Goal: Information Seeking & Learning: Learn about a topic

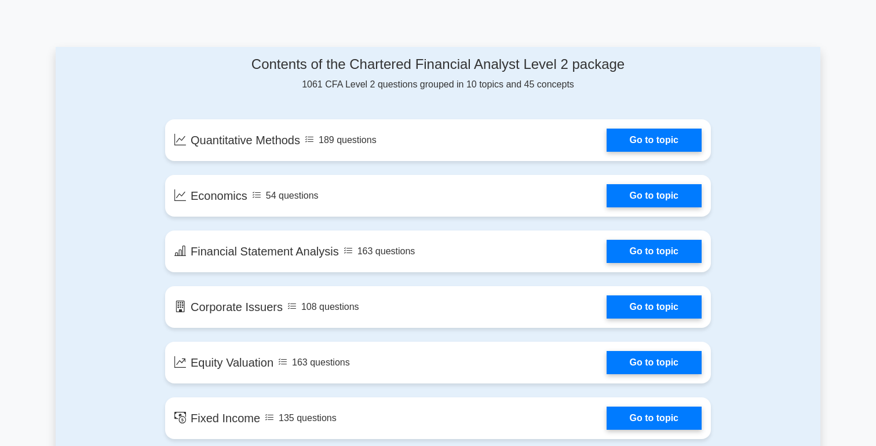
scroll to position [644, 0]
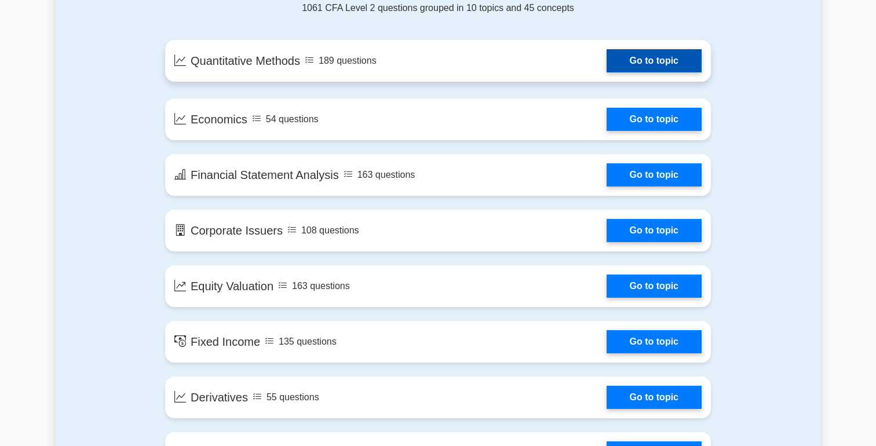
click at [658, 61] on link "Go to topic" at bounding box center [654, 60] width 95 height 23
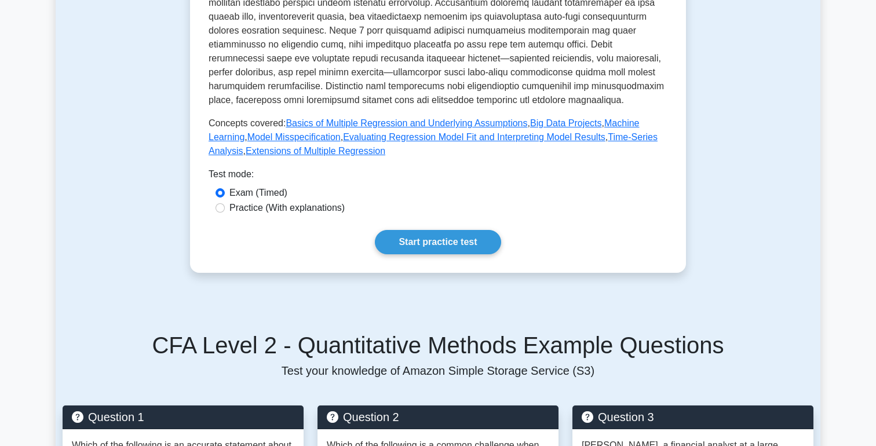
scroll to position [474, 0]
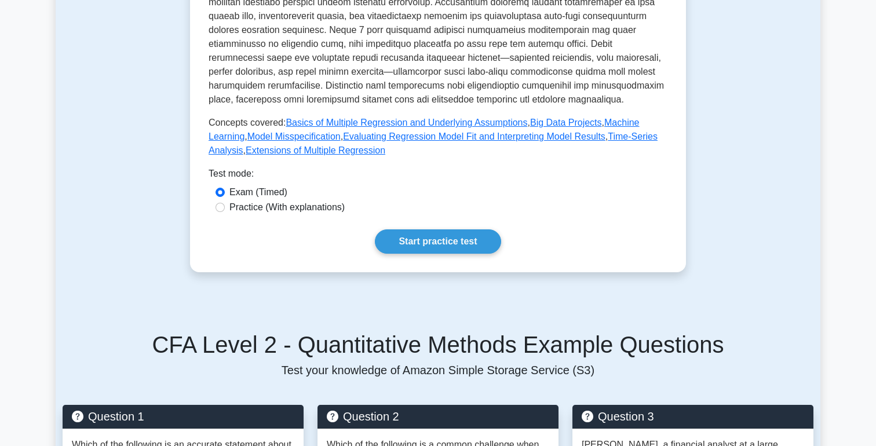
click at [312, 200] on label "Practice (With explanations)" at bounding box center [286, 207] width 115 height 14
click at [225, 203] on input "Practice (With explanations)" at bounding box center [220, 207] width 9 height 9
radio input "true"
click at [407, 229] on link "Start practice test" at bounding box center [438, 241] width 126 height 24
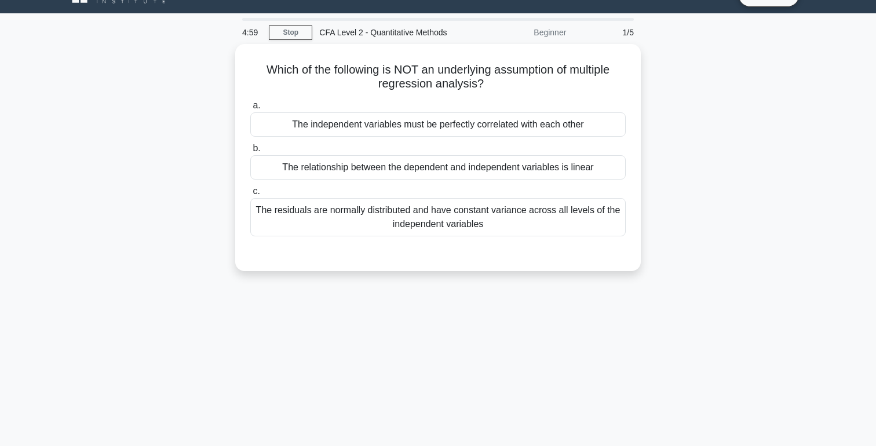
scroll to position [8, 0]
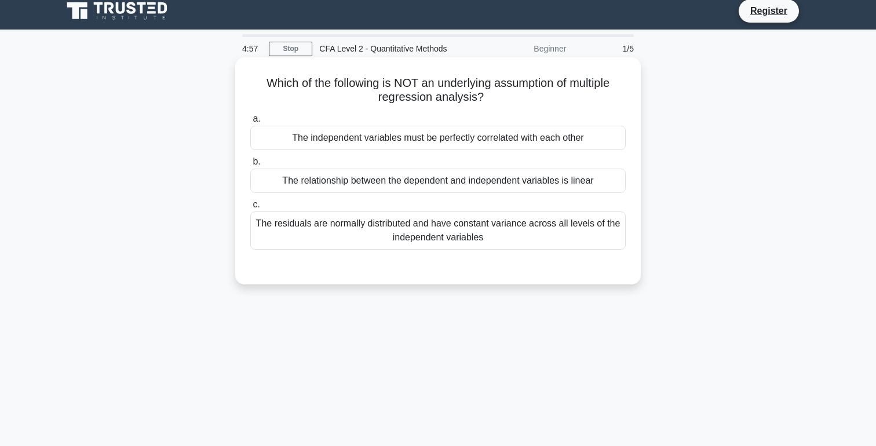
drag, startPoint x: 530, startPoint y: 105, endPoint x: 531, endPoint y: 112, distance: 7.0
click at [531, 112] on div "Which of the following is NOT an underlying assumption of multiple regression a…" at bounding box center [438, 171] width 396 height 218
click at [482, 140] on div "The independent variables must be perfectly correlated with each other" at bounding box center [437, 138] width 375 height 24
click at [250, 123] on input "a. The independent variables must be perfectly correlated with each other" at bounding box center [250, 119] width 0 height 8
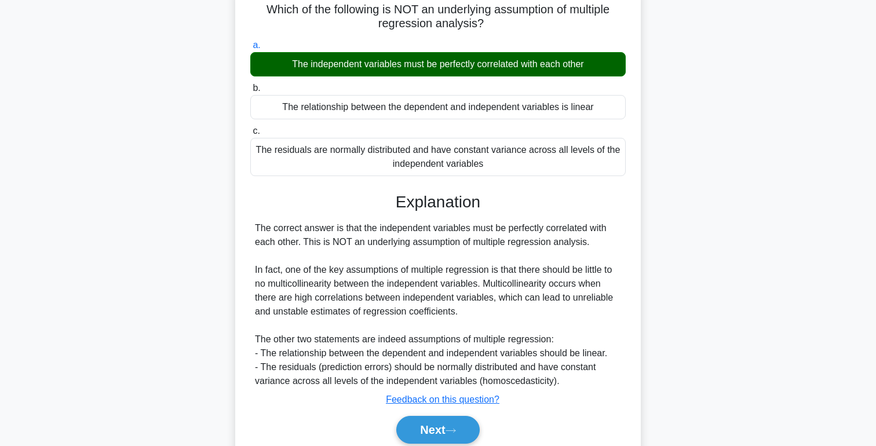
scroll to position [127, 0]
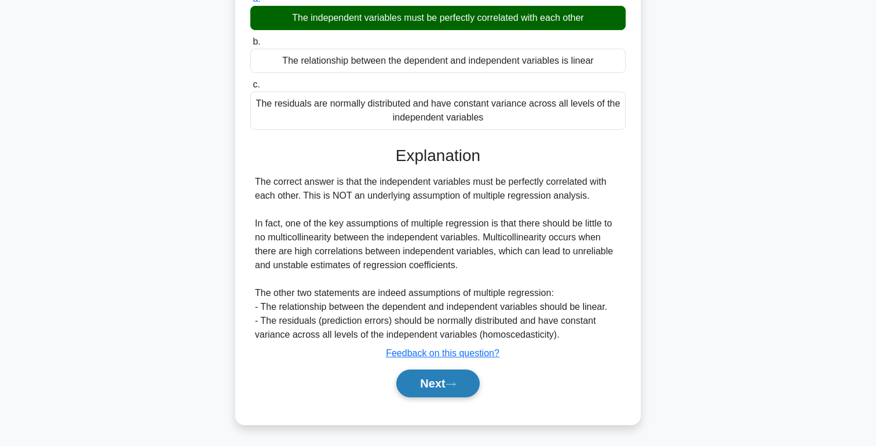
click at [434, 381] on button "Next" at bounding box center [437, 384] width 83 height 28
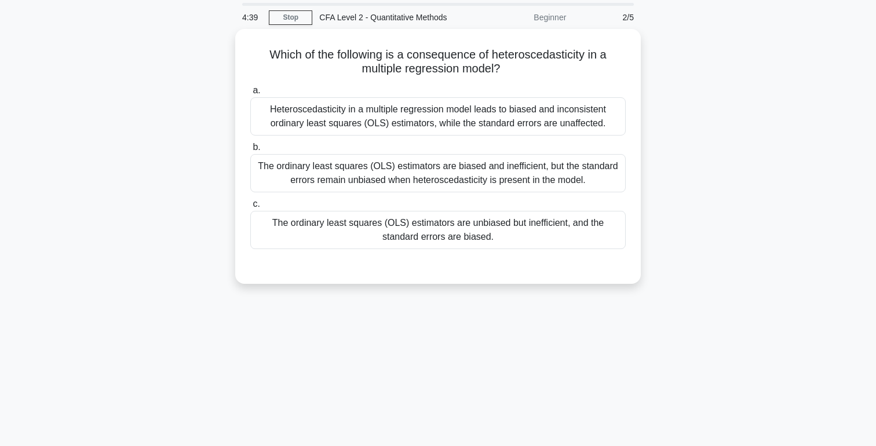
scroll to position [0, 0]
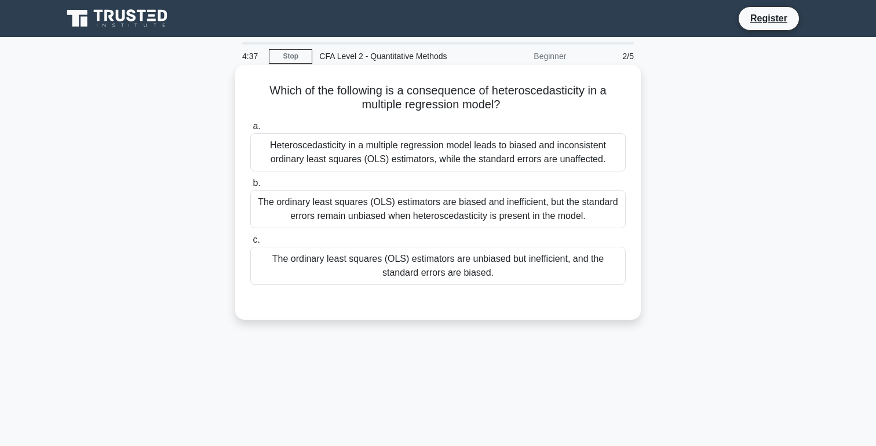
drag, startPoint x: 528, startPoint y: 116, endPoint x: 522, endPoint y: 104, distance: 14.3
click at [522, 104] on div "Which of the following is a consequence of heteroscedasticity in a multiple reg…" at bounding box center [438, 193] width 396 height 246
click at [509, 214] on div "The ordinary least squares (OLS) estimators are biased and inefficient, but the…" at bounding box center [437, 209] width 375 height 38
click at [250, 187] on input "b. The ordinary least squares (OLS) estimators are biased and inefficient, but …" at bounding box center [250, 184] width 0 height 8
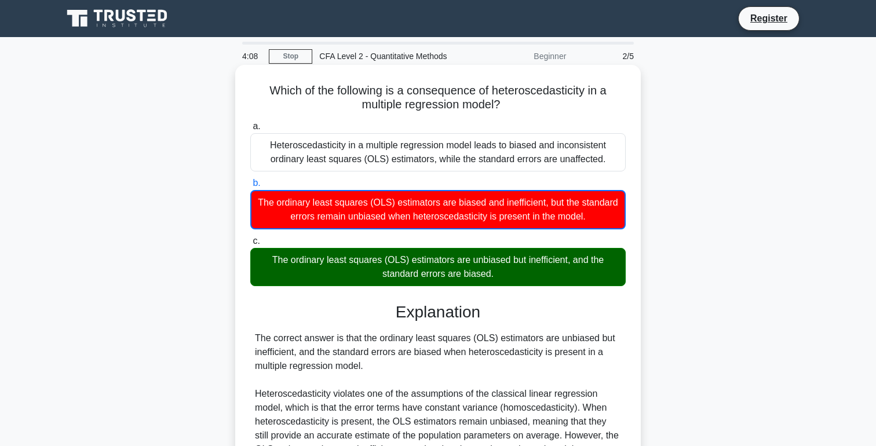
click at [506, 278] on div "The ordinary least squares (OLS) estimators are unbiased but inefficient, and t…" at bounding box center [437, 267] width 375 height 38
click at [250, 245] on input "c. The ordinary least squares (OLS) estimators are unbiased but inefficient, an…" at bounding box center [250, 242] width 0 height 8
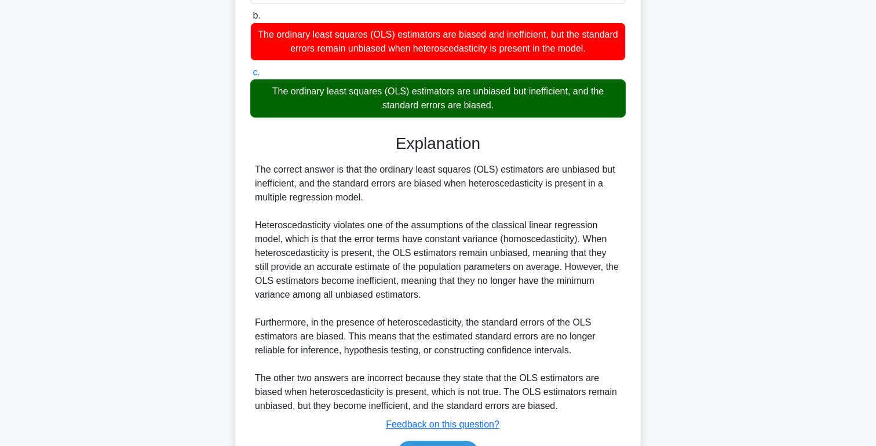
scroll to position [239, 0]
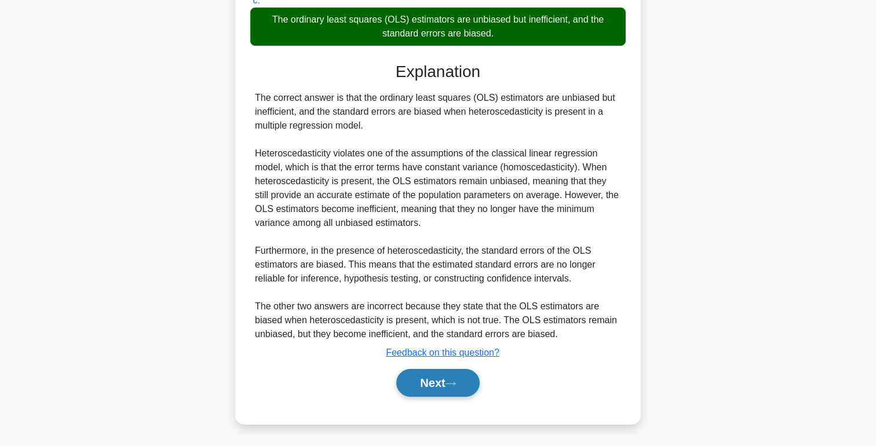
click at [447, 382] on button "Next" at bounding box center [437, 383] width 83 height 28
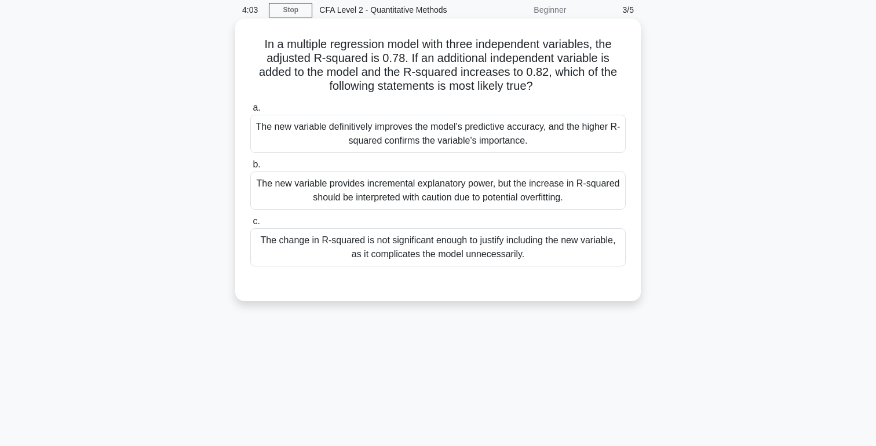
scroll to position [0, 0]
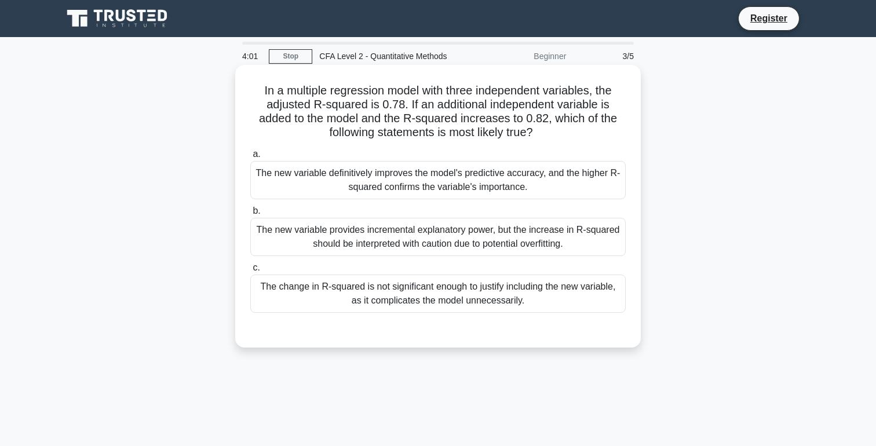
click at [574, 132] on h5 "In a multiple regression model with three independent variables, the adjusted R…" at bounding box center [438, 111] width 378 height 57
click at [521, 243] on div "The new variable provides incremental explanatory power, but the increase in R-…" at bounding box center [437, 237] width 375 height 38
click at [250, 215] on input "b. The new variable provides incremental explanatory power, but the increase in…" at bounding box center [250, 211] width 0 height 8
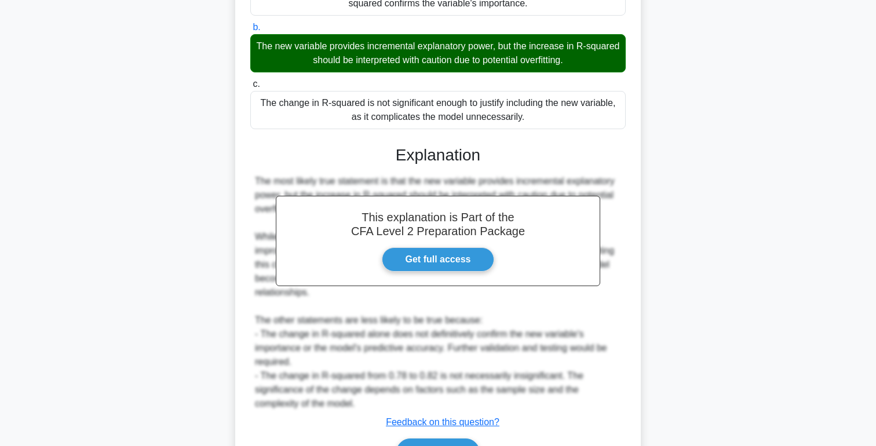
scroll to position [253, 0]
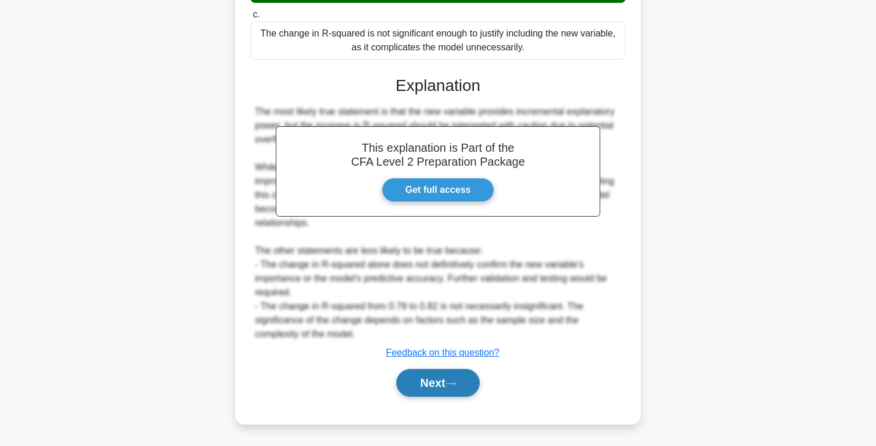
click at [450, 386] on icon at bounding box center [451, 384] width 10 height 6
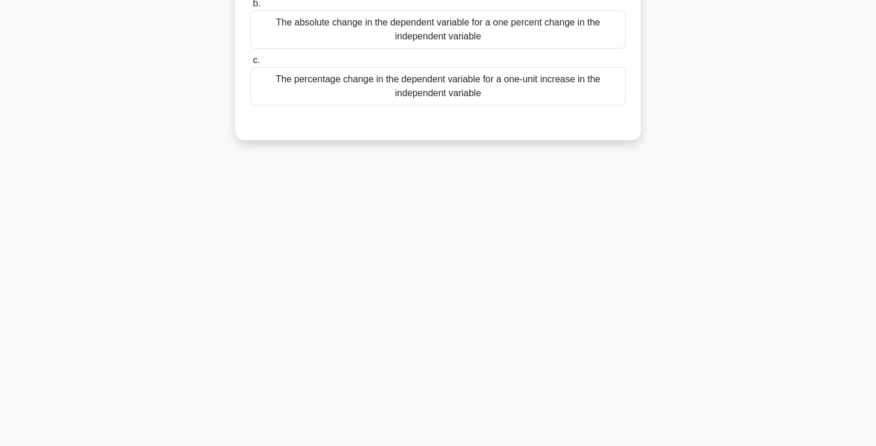
scroll to position [0, 0]
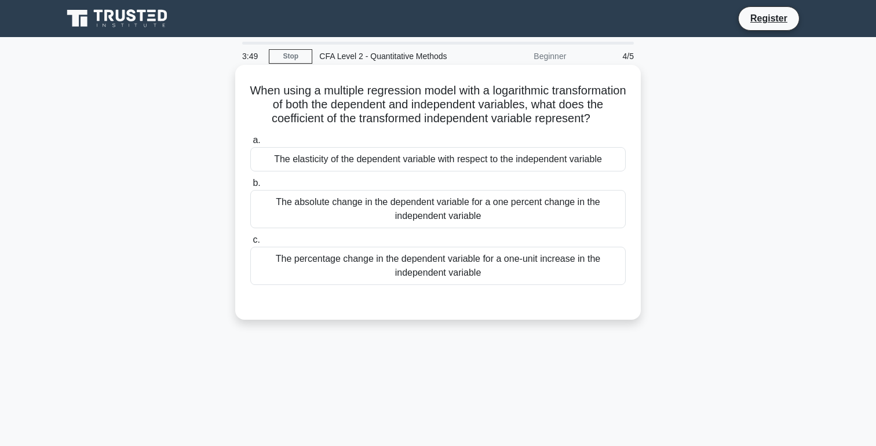
drag, startPoint x: 629, startPoint y: 119, endPoint x: 640, endPoint y: 129, distance: 14.8
click at [640, 129] on div "When using a multiple regression model with a logarithmic transformation of bot…" at bounding box center [438, 192] width 406 height 255
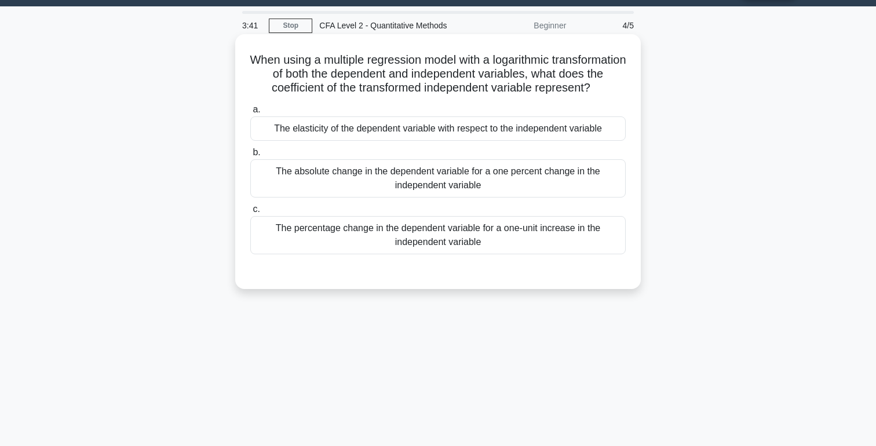
drag, startPoint x: 632, startPoint y: 99, endPoint x: 637, endPoint y: 92, distance: 8.4
click at [637, 90] on div "When using a multiple regression model with a logarithmic transformation of bot…" at bounding box center [438, 161] width 406 height 255
drag, startPoint x: 626, startPoint y: 92, endPoint x: 635, endPoint y: 86, distance: 10.4
click at [635, 86] on div "When using a multiple regression model with a logarithmic transformation of bot…" at bounding box center [438, 162] width 396 height 246
drag, startPoint x: 630, startPoint y: 90, endPoint x: 625, endPoint y: 94, distance: 7.1
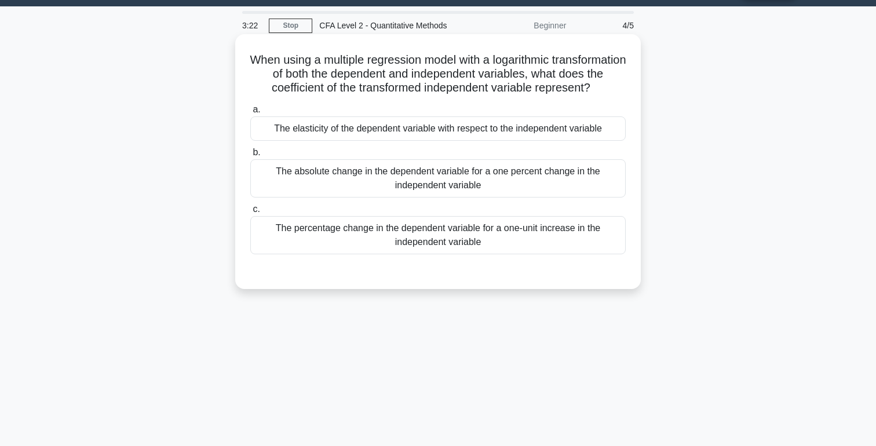
click at [625, 94] on div "When using a multiple regression model with a logarithmic transformation of bot…" at bounding box center [438, 162] width 396 height 246
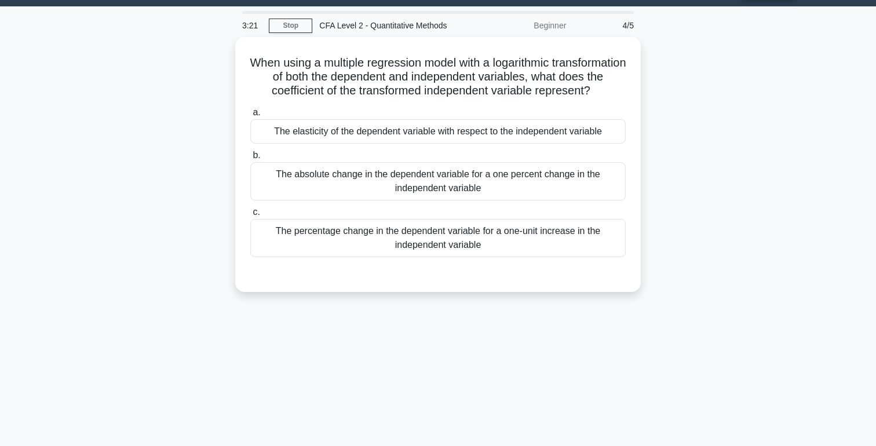
click at [654, 92] on div "When using a multiple regression model with a logarithmic transformation of bot…" at bounding box center [438, 171] width 765 height 269
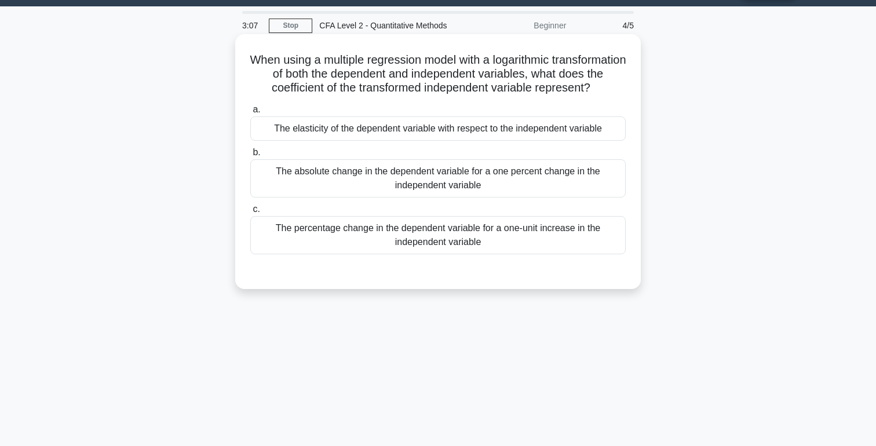
click at [462, 254] on div "The percentage change in the dependent variable for a one-unit increase in the …" at bounding box center [437, 235] width 375 height 38
click at [250, 213] on input "c. The percentage change in the dependent variable for a one-unit increase in t…" at bounding box center [250, 210] width 0 height 8
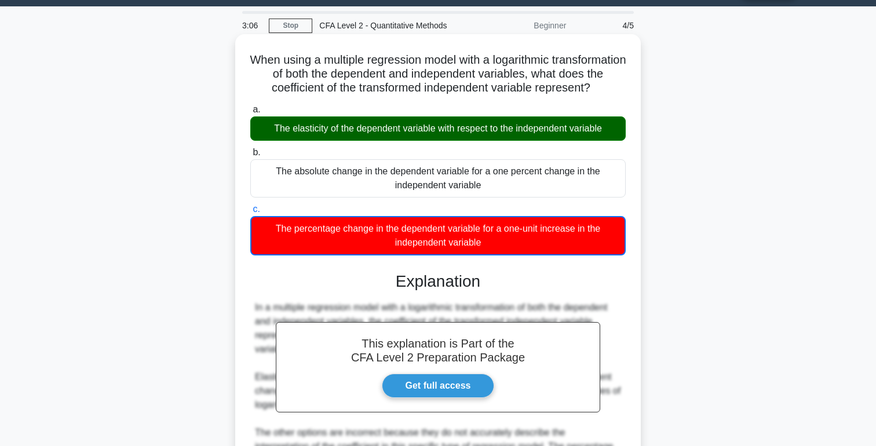
click at [494, 155] on div "a. The elasticity of the dependent variable with respect to the independent var…" at bounding box center [437, 179] width 389 height 158
click at [494, 141] on div "The elasticity of the dependent variable with respect to the independent variab…" at bounding box center [437, 128] width 375 height 24
click at [250, 114] on input "a. The elasticity of the dependent variable with respect to the independent var…" at bounding box center [250, 110] width 0 height 8
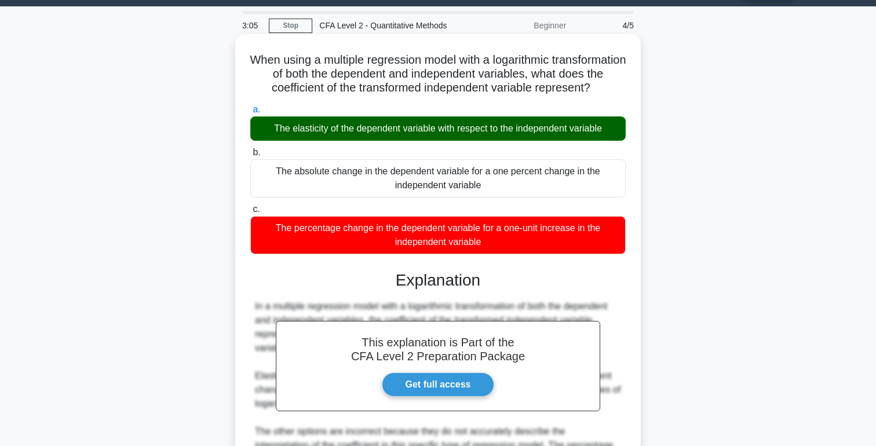
scroll to position [225, 0]
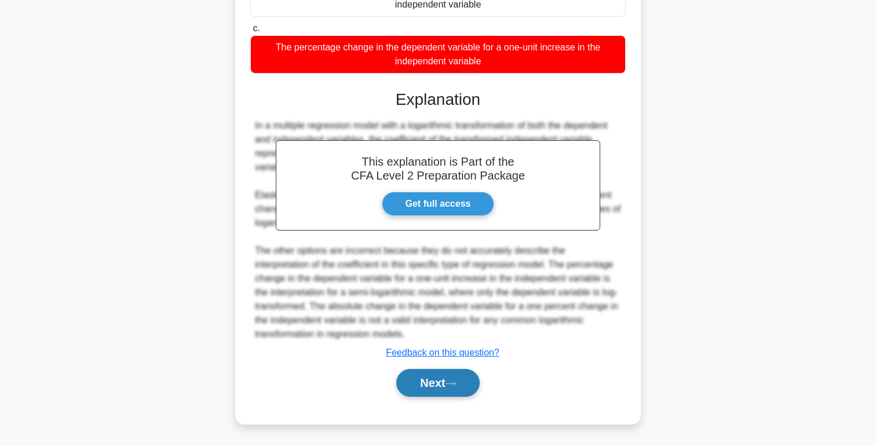
click at [453, 381] on icon at bounding box center [451, 384] width 10 height 6
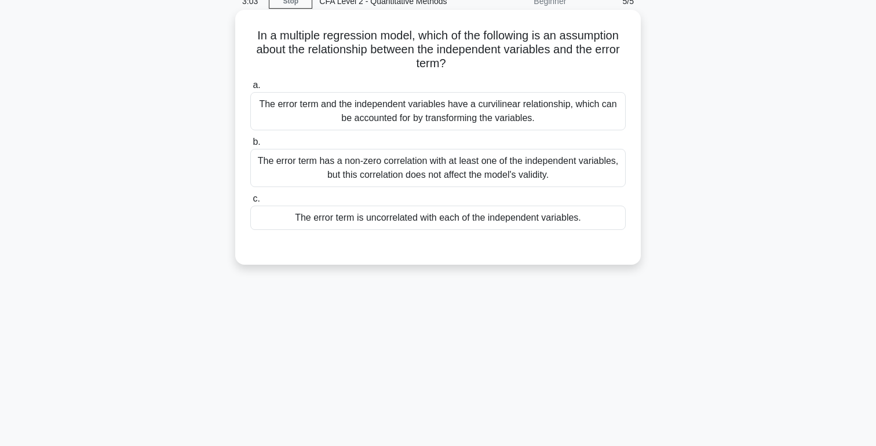
scroll to position [0, 0]
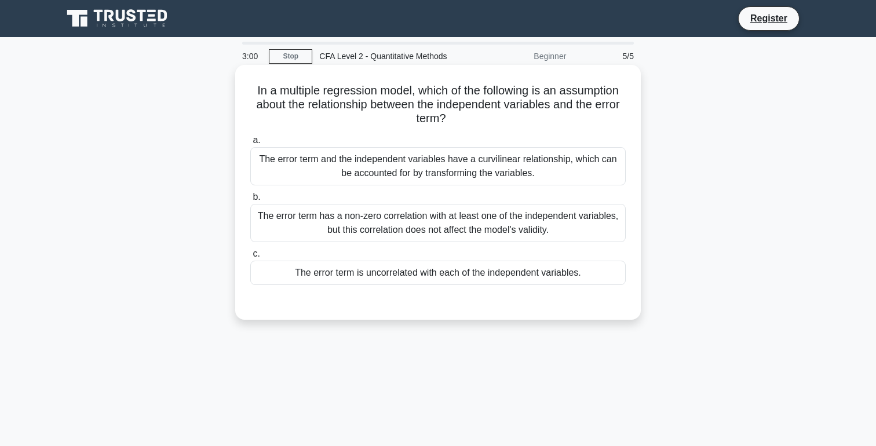
drag, startPoint x: 502, startPoint y: 112, endPoint x: 550, endPoint y: 124, distance: 49.0
click at [550, 125] on h5 "In a multiple regression model, which of the following is an assumption about t…" at bounding box center [438, 104] width 378 height 43
drag, startPoint x: 550, startPoint y: 124, endPoint x: 521, endPoint y: 126, distance: 29.1
click at [522, 126] on h5 "In a multiple regression model, which of the following is an assumption about t…" at bounding box center [438, 104] width 378 height 43
click at [513, 119] on h5 "In a multiple regression model, which of the following is an assumption about t…" at bounding box center [438, 104] width 378 height 43
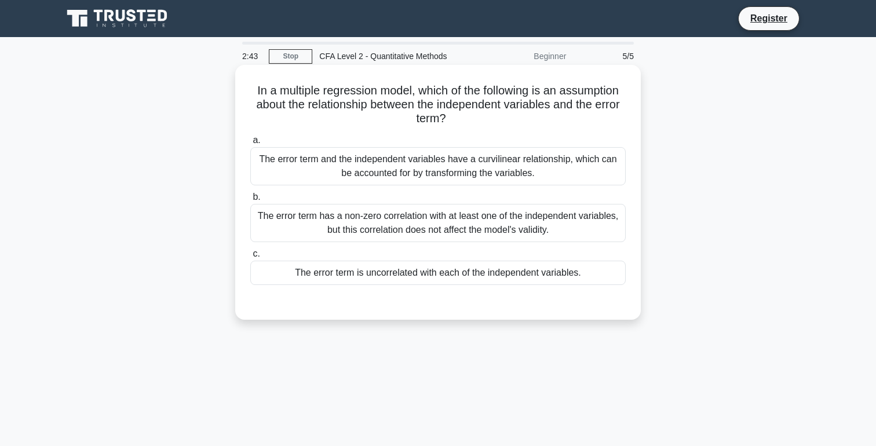
drag, startPoint x: 483, startPoint y: 124, endPoint x: 499, endPoint y: 129, distance: 16.9
click at [500, 129] on div "In a multiple regression model, which of the following is an assumption about t…" at bounding box center [438, 193] width 396 height 246
click at [437, 197] on label "b. The error term has a non-zero correlation with at least one of the independe…" at bounding box center [437, 216] width 375 height 52
click at [250, 197] on input "b. The error term has a non-zero correlation with at least one of the independe…" at bounding box center [250, 198] width 0 height 8
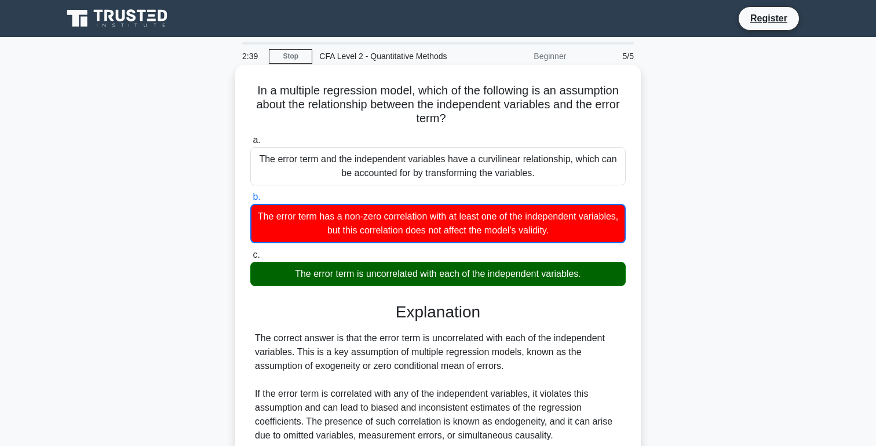
click at [395, 282] on div "The error term is uncorrelated with each of the independent variables." at bounding box center [437, 274] width 375 height 24
click at [250, 259] on input "c. The error term is uncorrelated with each of the independent variables." at bounding box center [250, 255] width 0 height 8
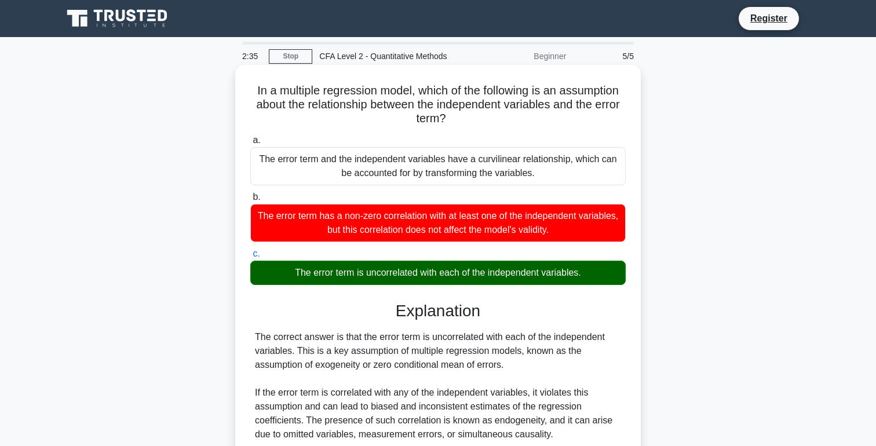
scroll to position [184, 0]
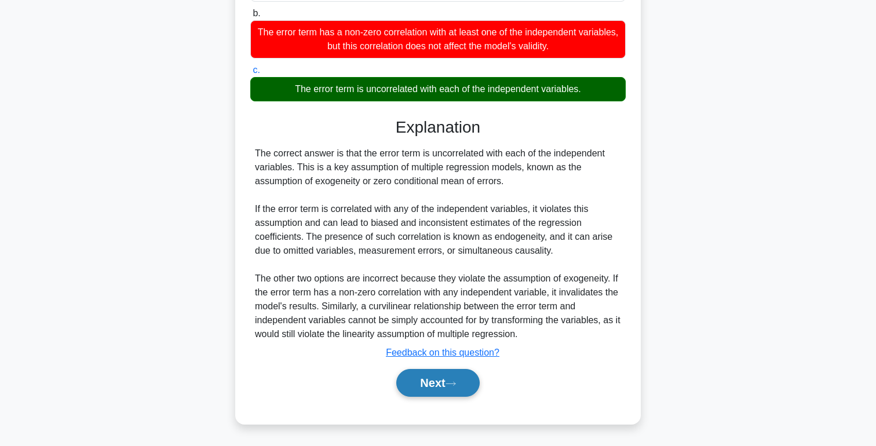
click at [425, 374] on button "Next" at bounding box center [437, 383] width 83 height 28
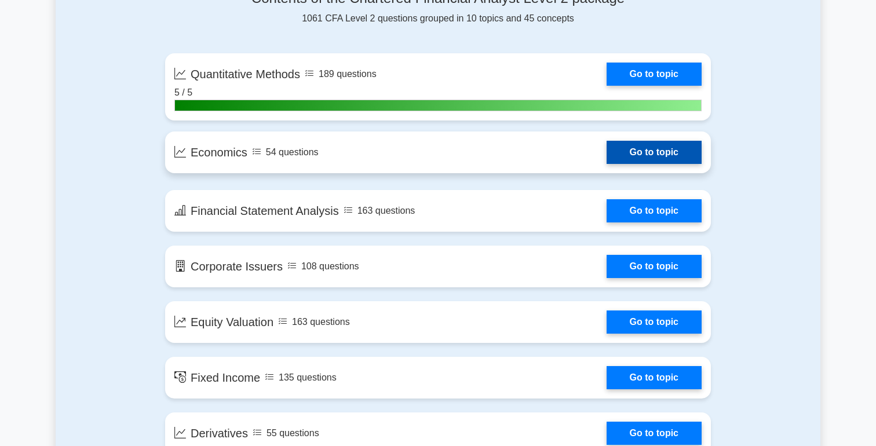
scroll to position [644, 0]
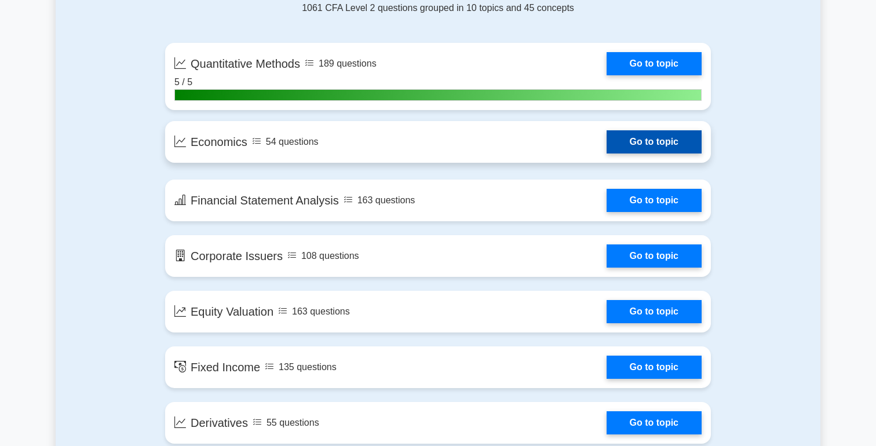
click at [651, 147] on link "Go to topic" at bounding box center [654, 141] width 95 height 23
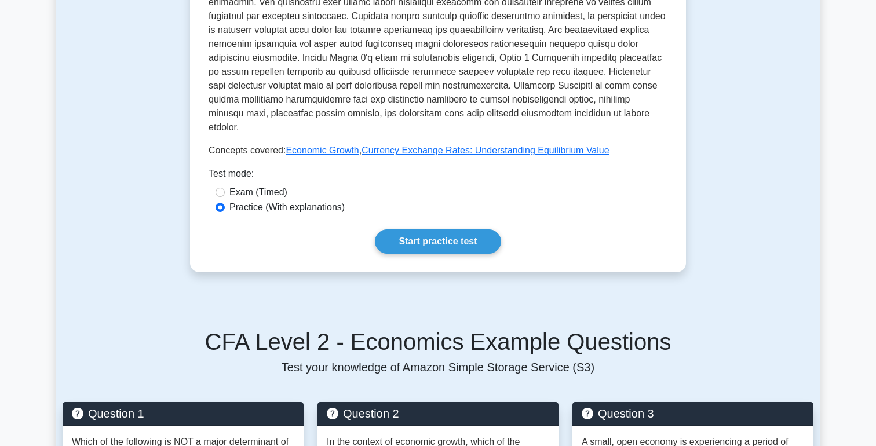
scroll to position [319, 0]
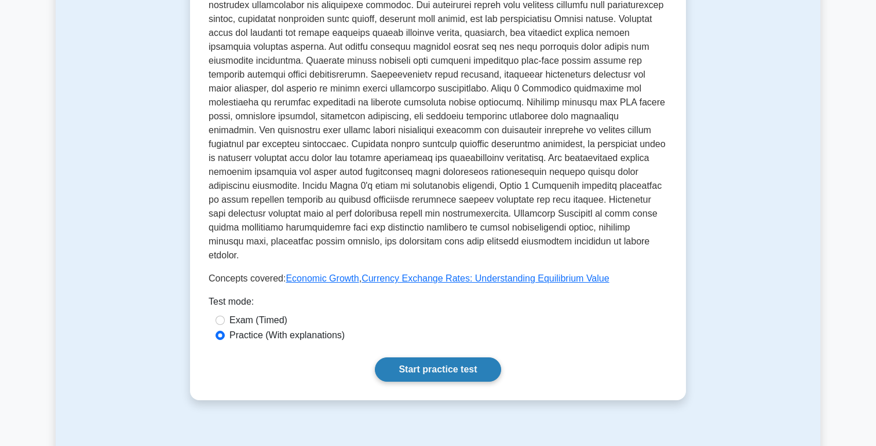
click at [411, 366] on link "Start practice test" at bounding box center [438, 369] width 126 height 24
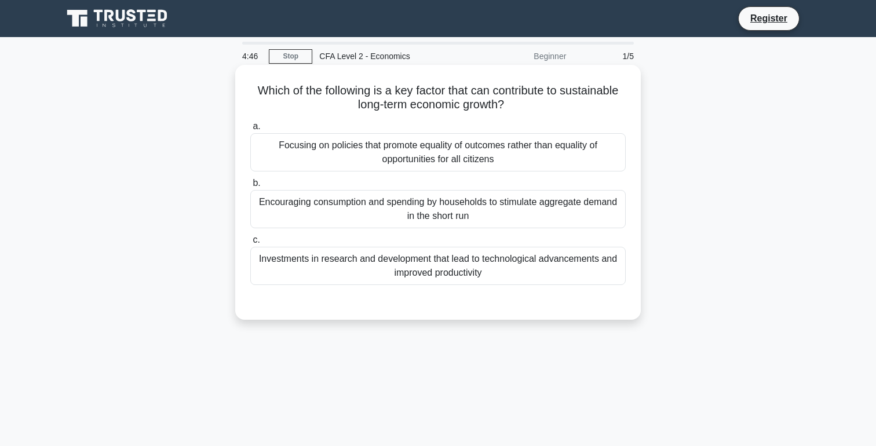
click at [481, 286] on div "a. Focusing on policies that promote equality of outcomes rather than equality …" at bounding box center [437, 202] width 389 height 170
click at [481, 275] on div "Investments in research and development that lead to technological advancements…" at bounding box center [437, 266] width 375 height 38
click at [250, 244] on input "c. Investments in research and development that lead to technological advanceme…" at bounding box center [250, 240] width 0 height 8
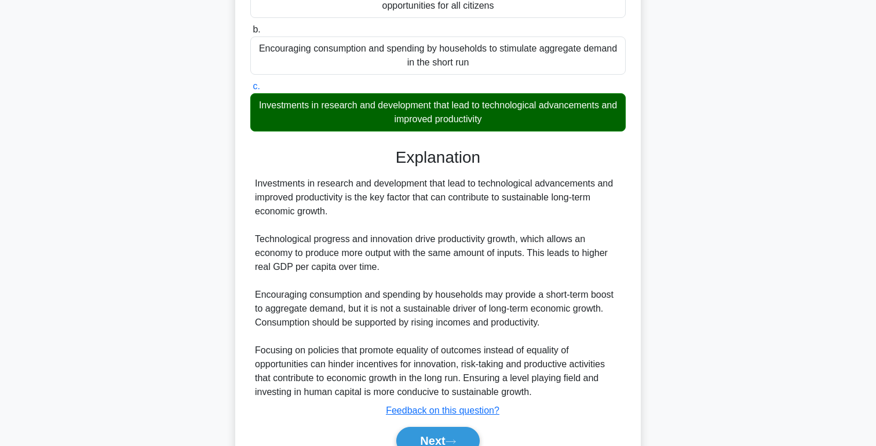
scroll to position [211, 0]
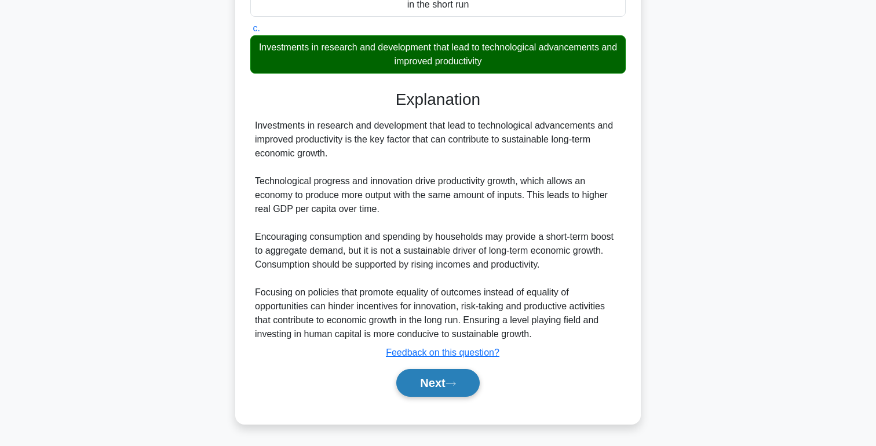
click at [429, 381] on button "Next" at bounding box center [437, 383] width 83 height 28
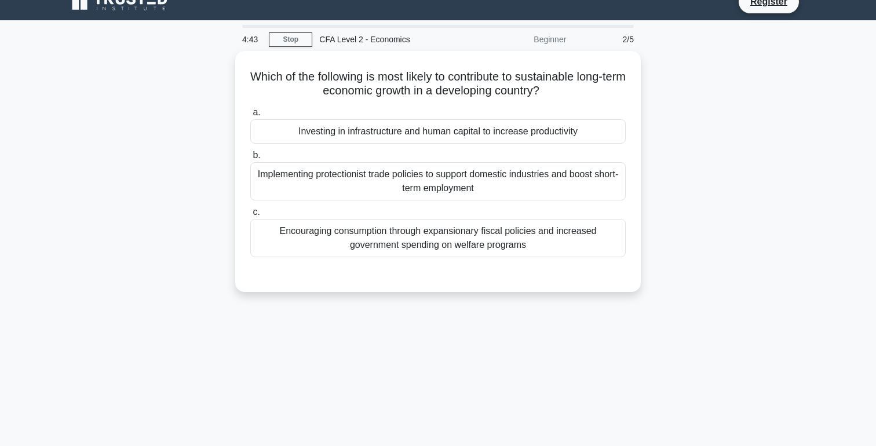
scroll to position [0, 0]
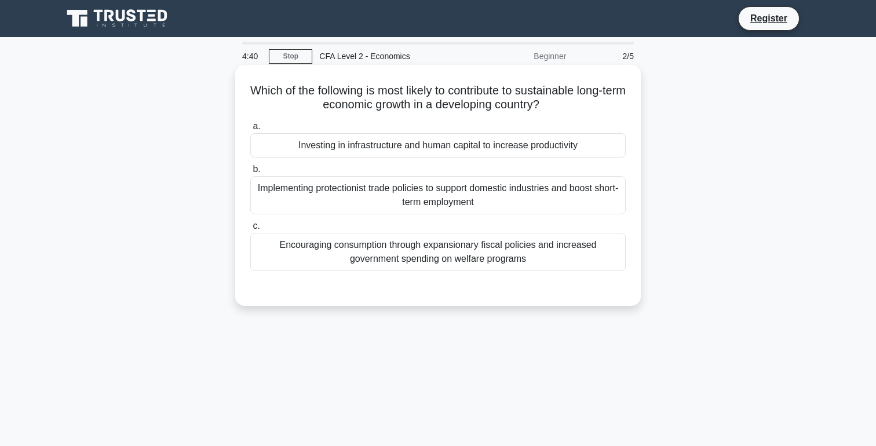
drag, startPoint x: 575, startPoint y: 109, endPoint x: 575, endPoint y: 100, distance: 9.3
click at [575, 101] on h5 "Which of the following is most likely to contribute to sustainable long-term ec…" at bounding box center [438, 97] width 378 height 29
click at [545, 249] on div "Encouraging consumption through expansionary fiscal policies and increased gove…" at bounding box center [437, 252] width 375 height 38
click at [250, 230] on input "c. Encouraging consumption through expansionary fiscal policies and increased g…" at bounding box center [250, 226] width 0 height 8
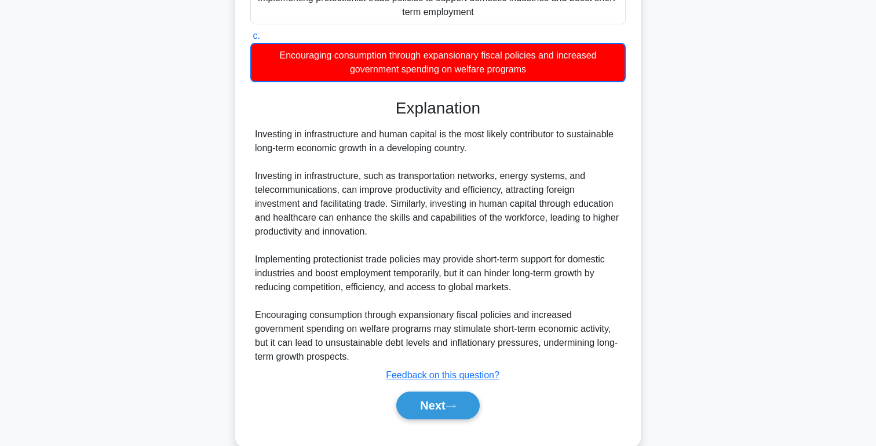
scroll to position [213, 0]
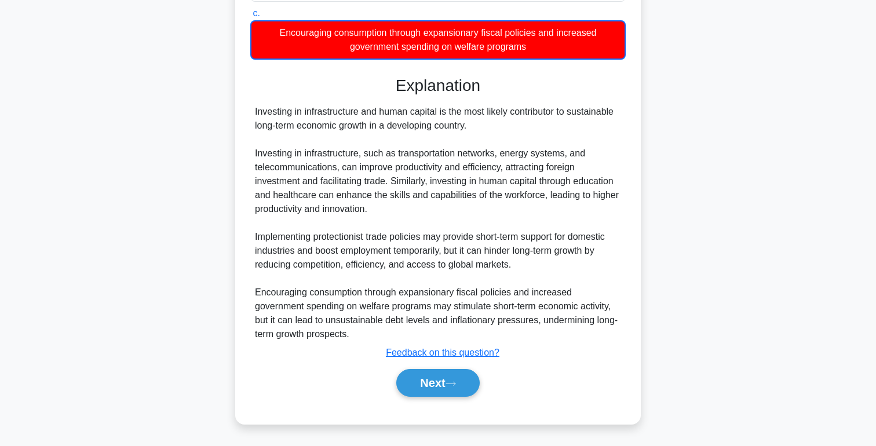
drag, startPoint x: 359, startPoint y: 330, endPoint x: 371, endPoint y: 338, distance: 15.0
click at [372, 340] on div "Investing in infrastructure and human capital is the most likely contributor to…" at bounding box center [438, 223] width 366 height 236
click at [427, 381] on button "Next" at bounding box center [437, 383] width 83 height 28
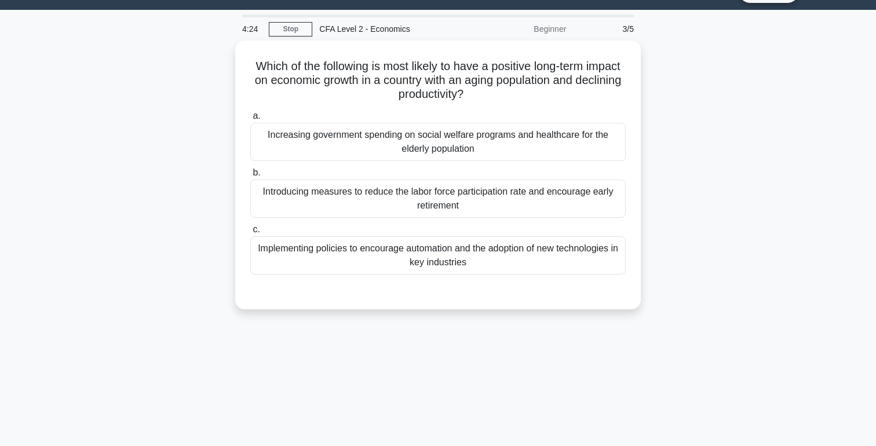
scroll to position [0, 0]
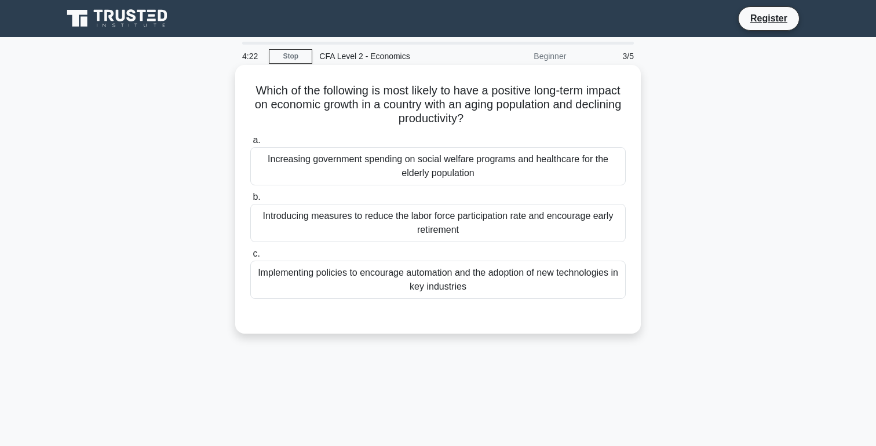
drag, startPoint x: 483, startPoint y: 132, endPoint x: 507, endPoint y: 129, distance: 24.6
click at [507, 129] on div "Which of the following is most likely to have a positive long-term impact on ec…" at bounding box center [438, 200] width 396 height 260
click at [435, 157] on div "Increasing government spending on social welfare programs and healthcare for th…" at bounding box center [437, 166] width 375 height 38
click at [250, 144] on input "a. Increasing government spending on social welfare programs and healthcare for…" at bounding box center [250, 141] width 0 height 8
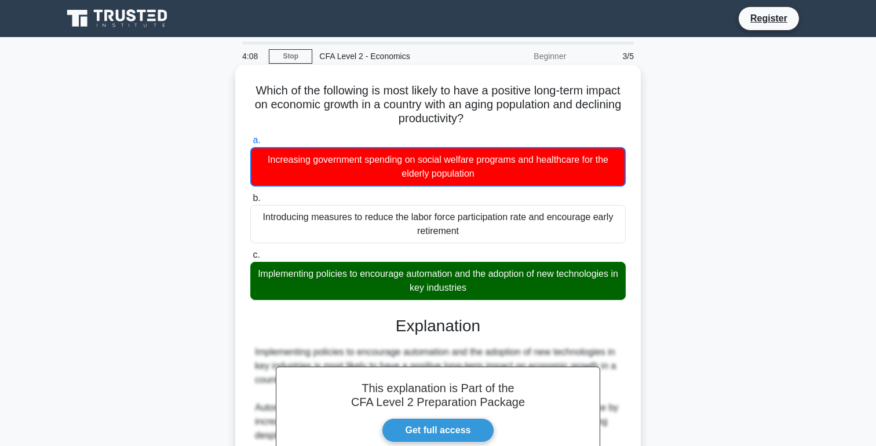
click at [530, 293] on div "Implementing policies to encourage automation and the adoption of new technolog…" at bounding box center [437, 281] width 375 height 38
click at [250, 259] on input "c. Implementing policies to encourage automation and the adoption of new techno…" at bounding box center [250, 255] width 0 height 8
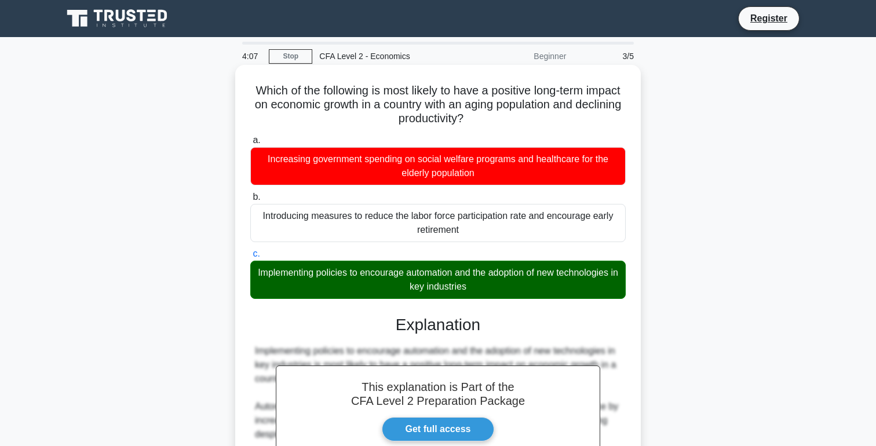
scroll to position [211, 0]
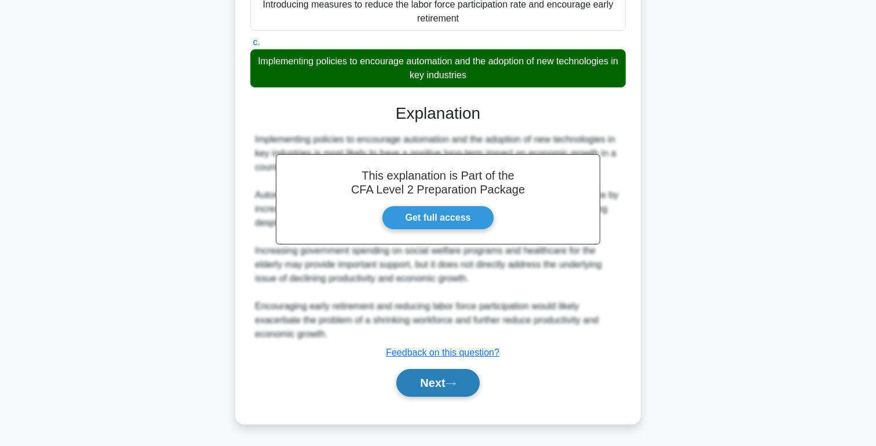
click at [479, 386] on button "Next" at bounding box center [437, 383] width 83 height 28
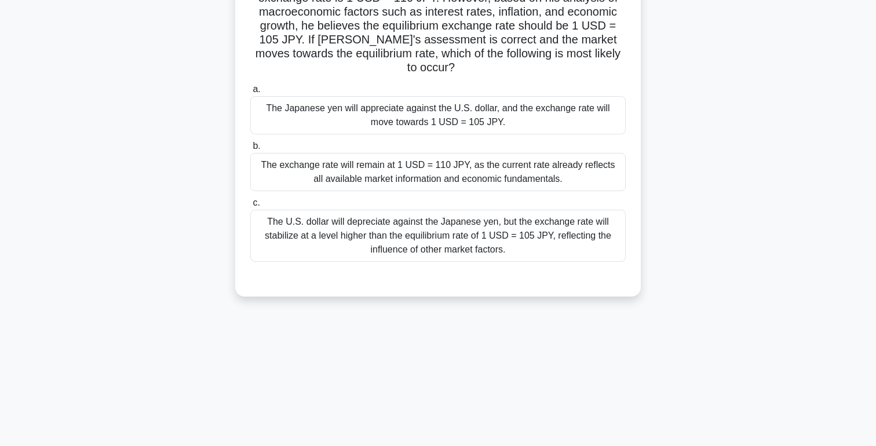
scroll to position [0, 0]
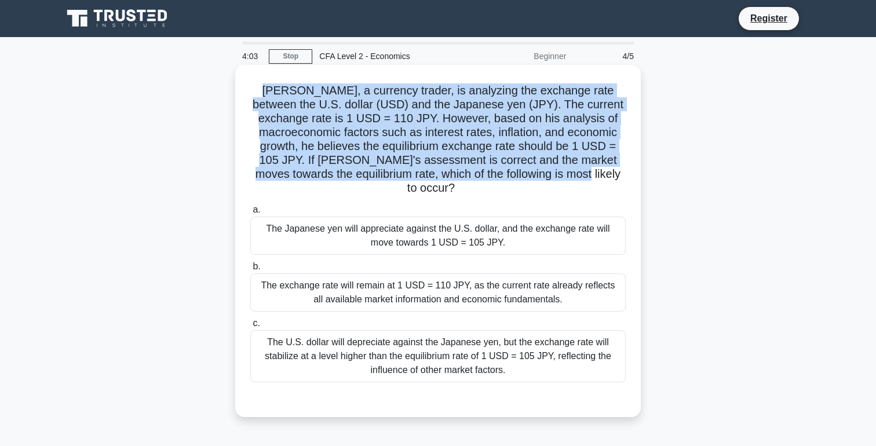
drag, startPoint x: 244, startPoint y: 90, endPoint x: 556, endPoint y: 171, distance: 321.4
click at [556, 171] on div "David, a currency trader, is analyzing the exchange rate between the U.S. dolla…" at bounding box center [438, 241] width 396 height 343
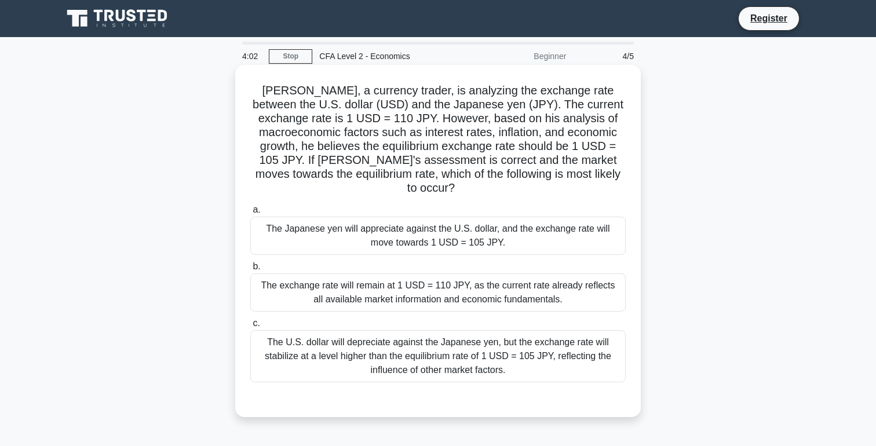
click at [607, 180] on h5 "David, a currency trader, is analyzing the exchange rate between the U.S. dolla…" at bounding box center [438, 139] width 378 height 112
click at [567, 222] on div "The Japanese yen will appreciate against the U.S. dollar, and the exchange rate…" at bounding box center [437, 236] width 375 height 38
click at [250, 214] on input "a. The Japanese yen will appreciate against the U.S. dollar, and the exchange r…" at bounding box center [250, 210] width 0 height 8
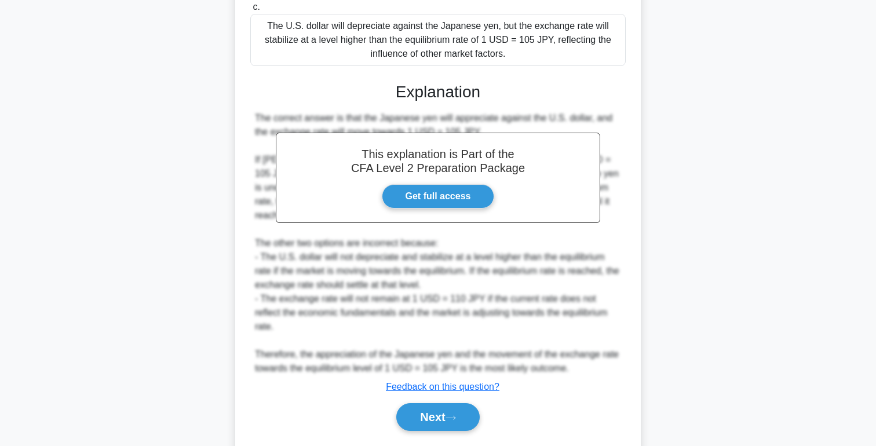
scroll to position [337, 0]
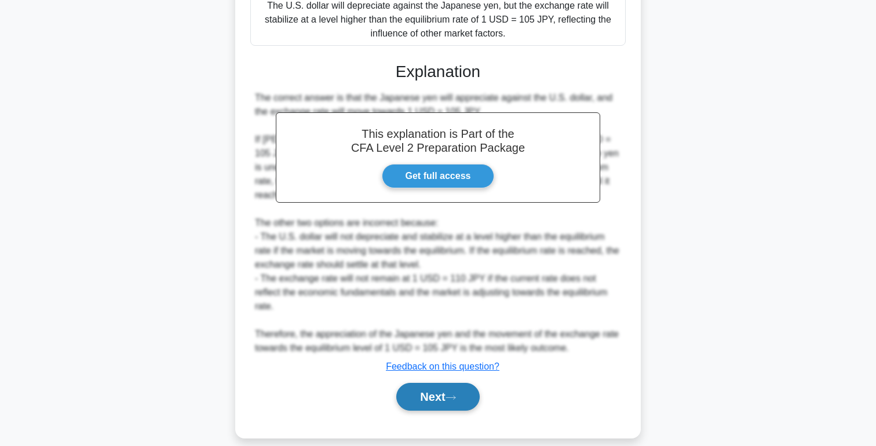
click at [429, 392] on button "Next" at bounding box center [437, 397] width 83 height 28
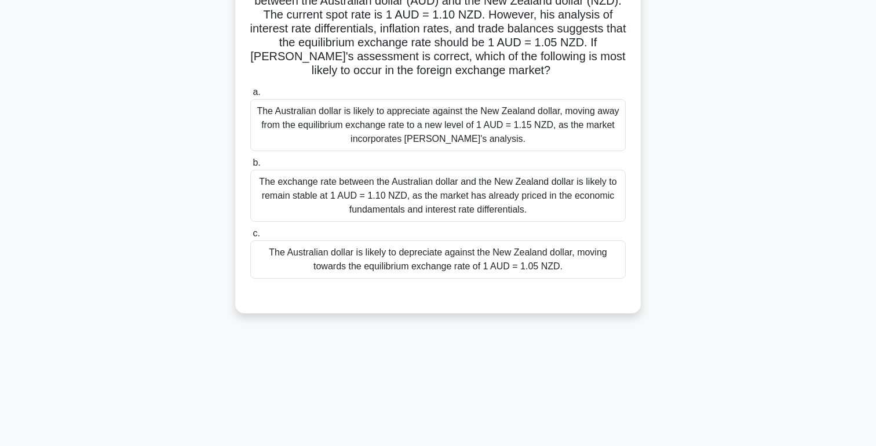
scroll to position [0, 0]
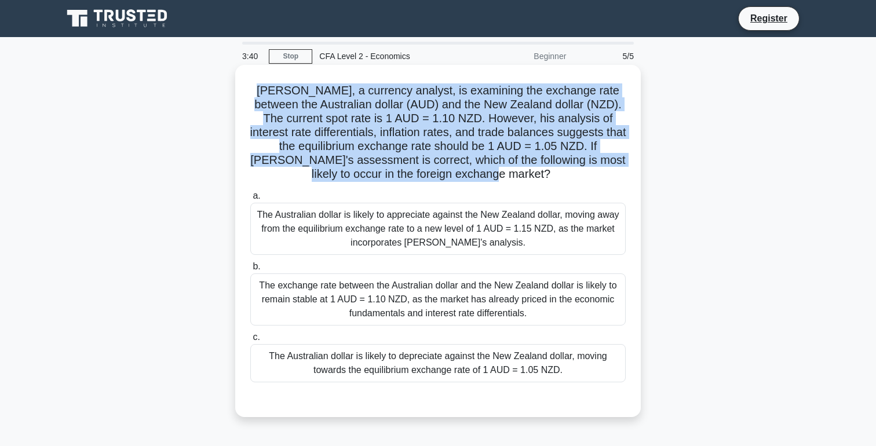
drag, startPoint x: 247, startPoint y: 89, endPoint x: 549, endPoint y: 176, distance: 314.5
click at [549, 176] on div "Benjamin, a currency analyst, is examining the exchange rate between the Austra…" at bounding box center [438, 241] width 396 height 343
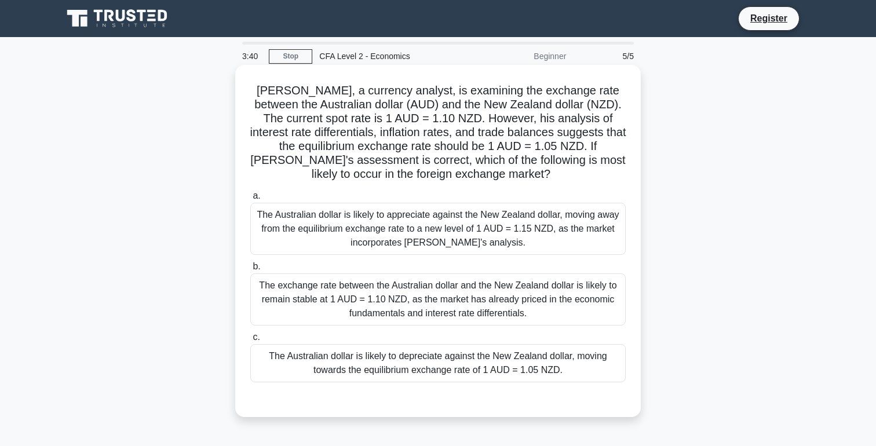
click at [540, 176] on h5 "Benjamin, a currency analyst, is examining the exchange rate between the Austra…" at bounding box center [438, 132] width 378 height 98
click at [481, 302] on div "The exchange rate between the Australian dollar and the New Zealand dollar is l…" at bounding box center [437, 299] width 375 height 52
click at [250, 271] on input "b. The exchange rate between the Australian dollar and the New Zealand dollar i…" at bounding box center [250, 267] width 0 height 8
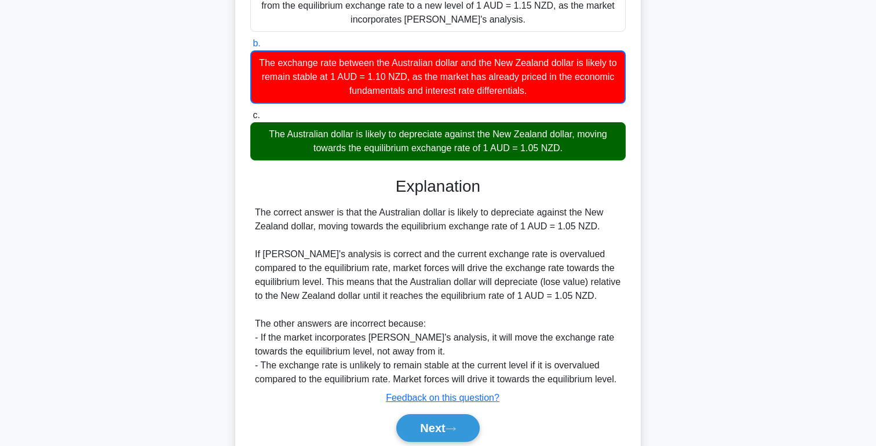
scroll to position [282, 0]
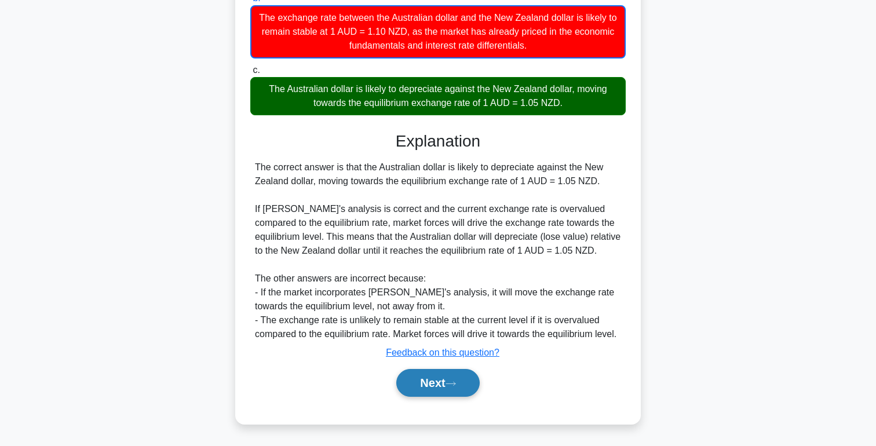
click at [465, 388] on button "Next" at bounding box center [437, 383] width 83 height 28
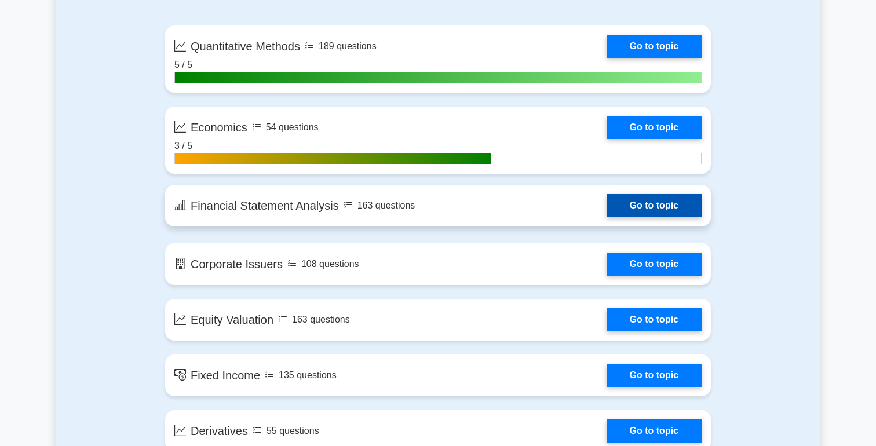
scroll to position [662, 0]
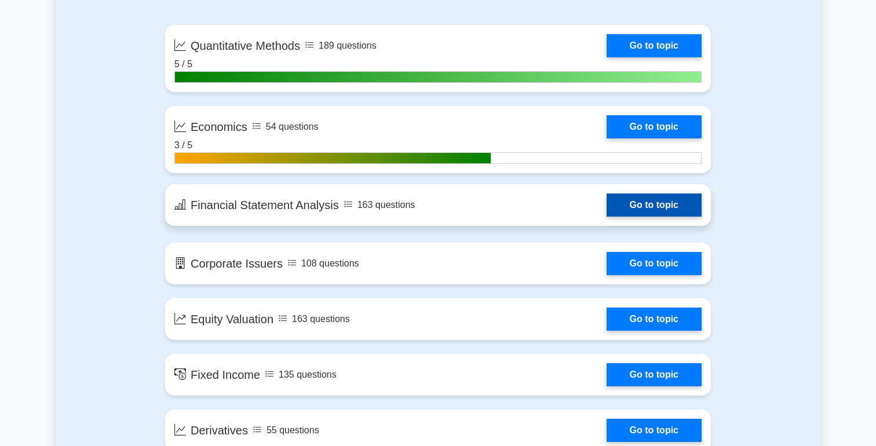
click at [629, 210] on link "Go to topic" at bounding box center [654, 205] width 95 height 23
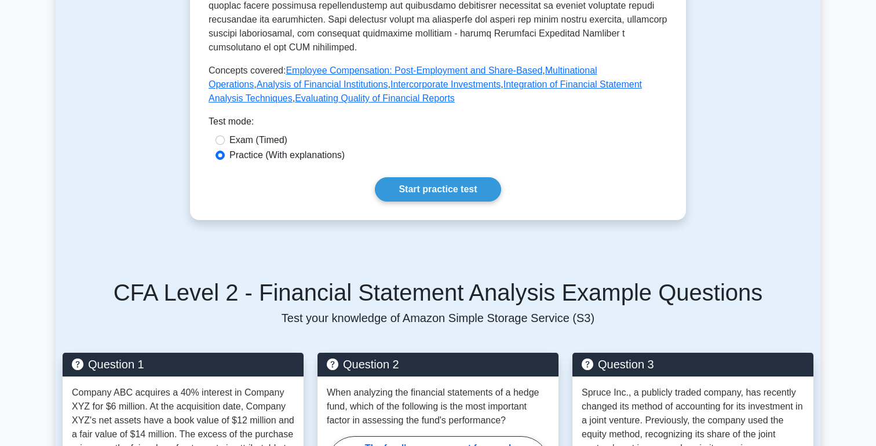
scroll to position [563, 0]
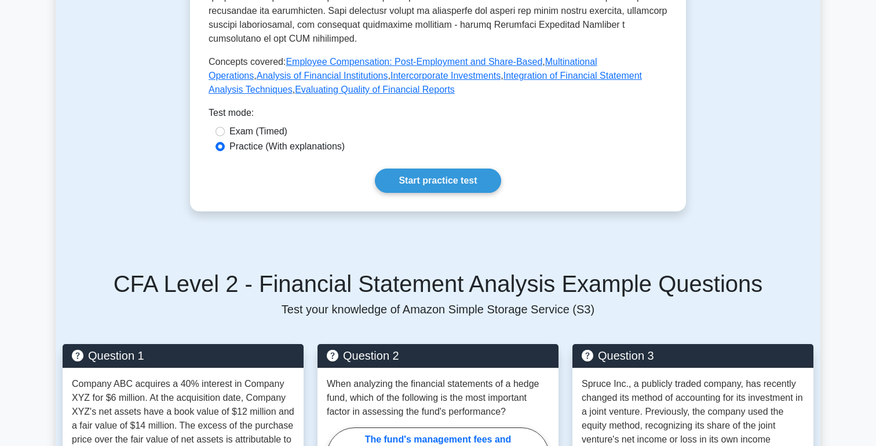
click at [446, 170] on link "Start practice test" at bounding box center [438, 181] width 126 height 24
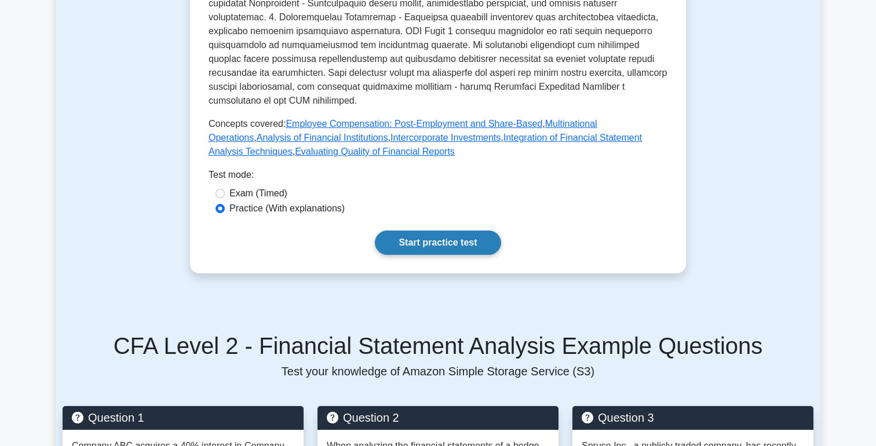
scroll to position [484, 0]
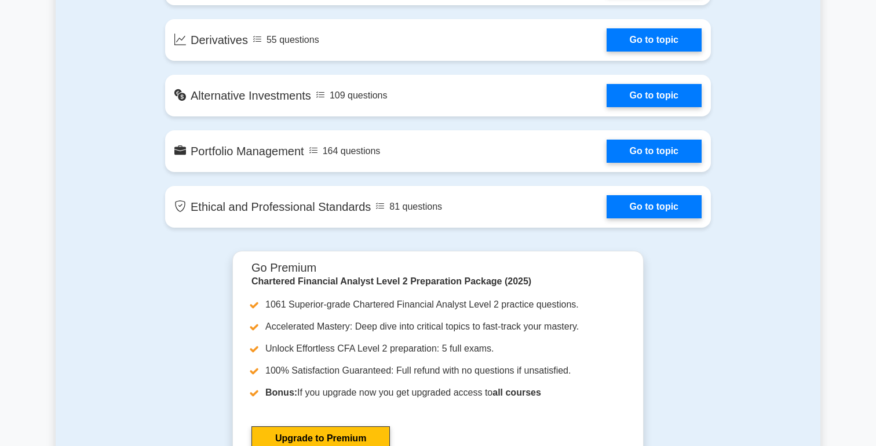
scroll to position [1056, 0]
